Goal: Task Accomplishment & Management: Manage account settings

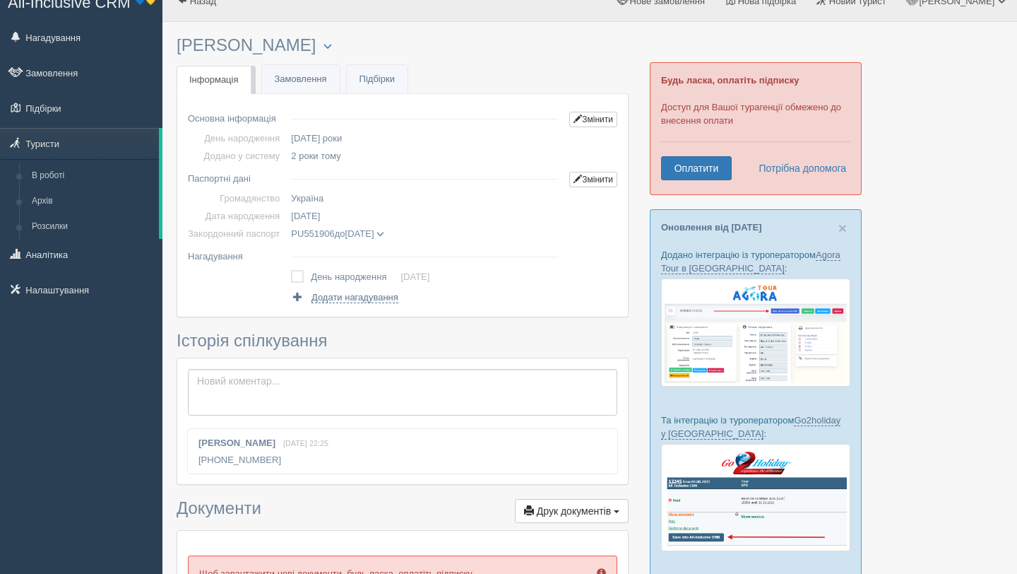
scroll to position [15, 0]
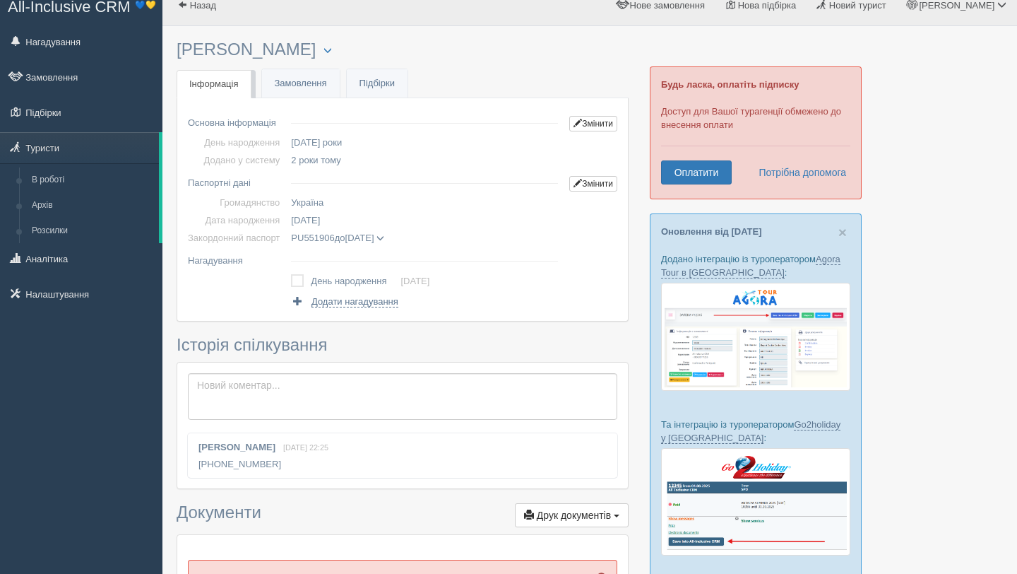
click at [384, 237] on span at bounding box center [381, 239] width 8 height 8
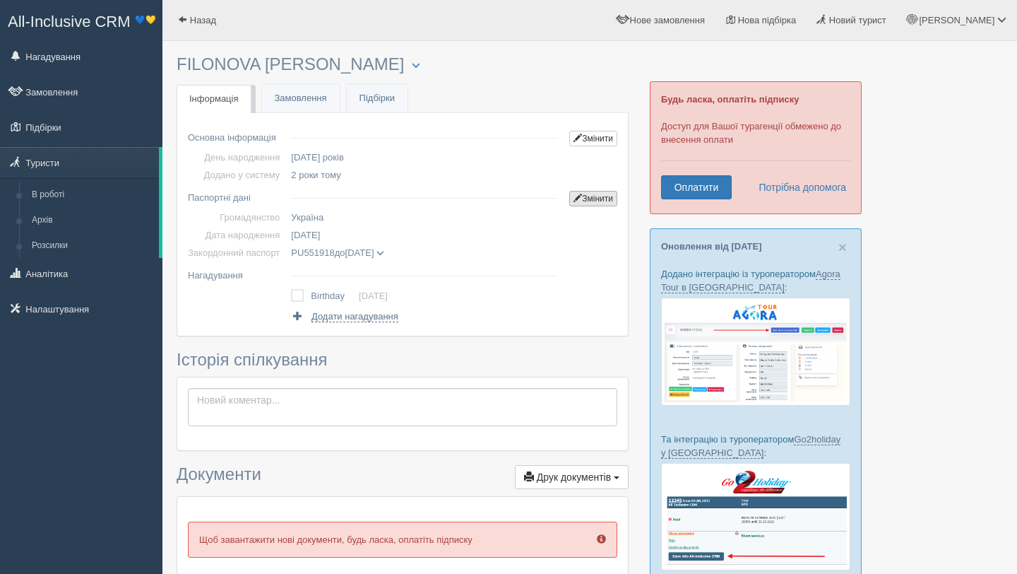
click at [607, 199] on link "Змінити" at bounding box center [593, 199] width 48 height 16
click at [382, 254] on span at bounding box center [378, 253] width 8 height 8
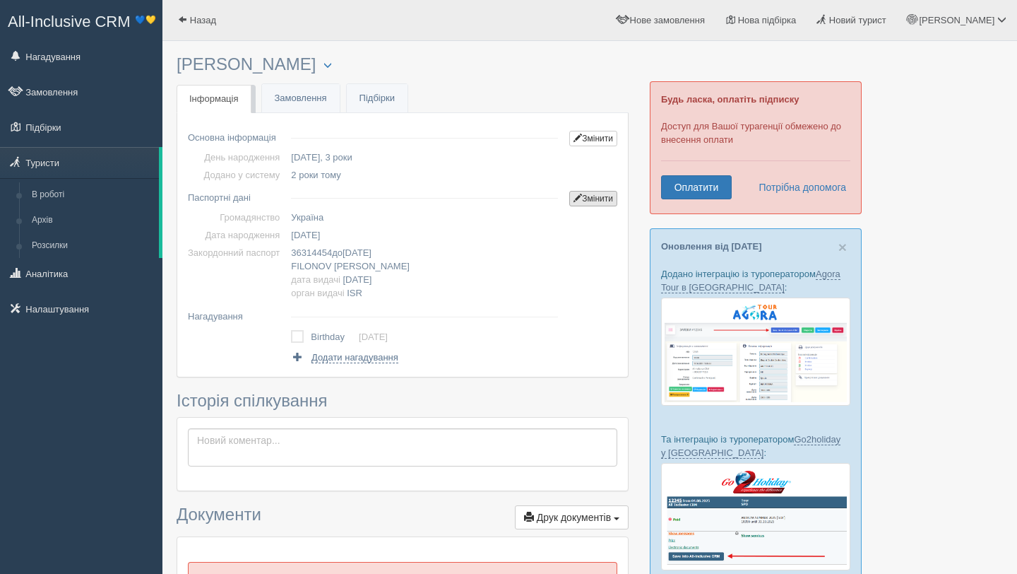
click at [591, 199] on link "Змінити" at bounding box center [593, 199] width 48 height 16
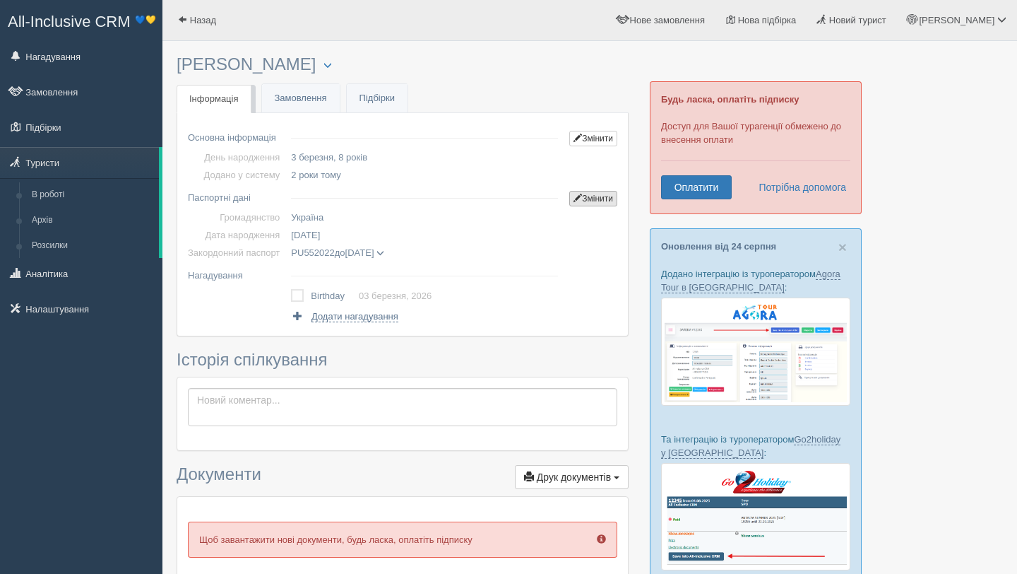
click at [611, 203] on link "Змінити" at bounding box center [593, 199] width 48 height 16
